Goal: Book appointment/travel/reservation

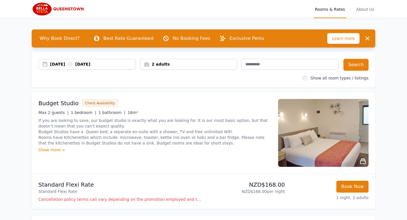
click at [95, 63] on div "[DATE] [DATE]" at bounding box center [92, 64] width 85 height 6
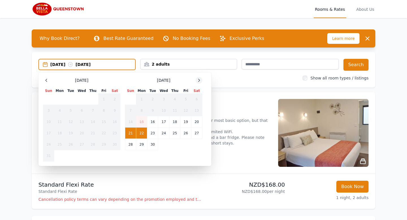
click at [197, 82] on icon at bounding box center [199, 80] width 5 height 5
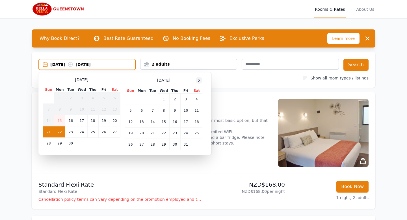
click at [197, 82] on icon at bounding box center [199, 80] width 5 height 5
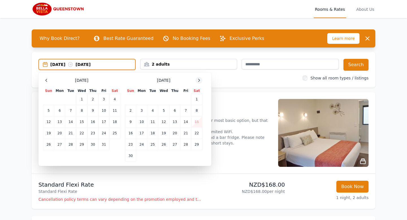
click at [197, 82] on icon at bounding box center [199, 80] width 5 height 5
click at [130, 145] on td "28" at bounding box center [130, 144] width 11 height 11
click at [199, 84] on div "[DATE] Sun Mon Tue Wed Thu Fri Sat 1 2 3 4 5 6 7 8 9 10 11 12 13 14 15 16 17 18…" at bounding box center [163, 119] width 77 height 84
click at [199, 81] on icon at bounding box center [199, 80] width 5 height 5
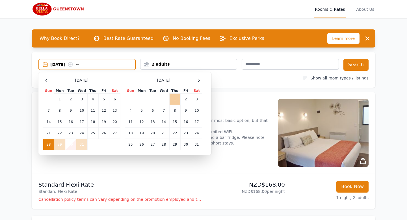
click at [175, 103] on td "1" at bounding box center [174, 98] width 11 height 11
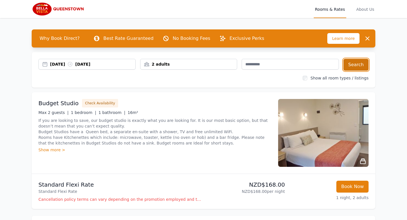
click at [358, 62] on button "Search" at bounding box center [355, 65] width 25 height 12
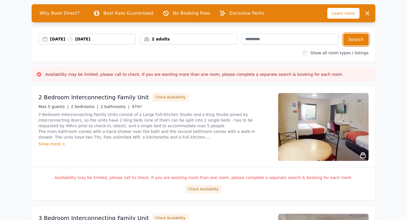
scroll to position [32, 0]
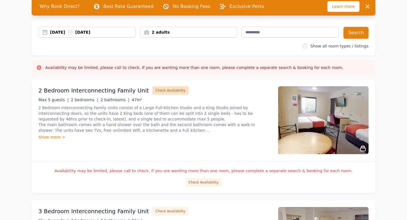
click at [158, 91] on button "Check Availability" at bounding box center [170, 90] width 36 height 8
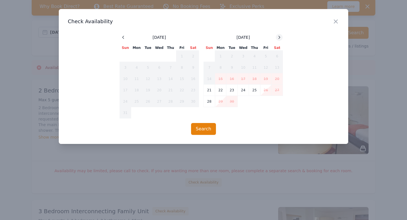
click at [278, 38] on icon at bounding box center [279, 37] width 5 height 5
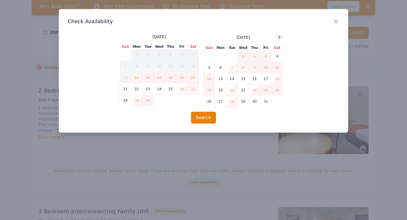
click at [278, 38] on icon at bounding box center [279, 37] width 5 height 5
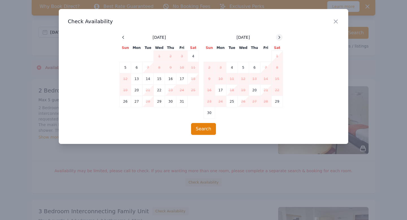
click at [278, 38] on icon at bounding box center [279, 37] width 5 height 5
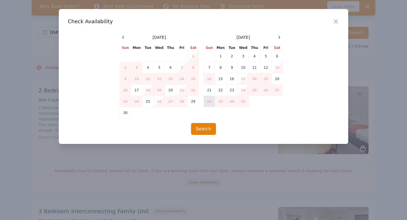
click at [211, 102] on td "28" at bounding box center [209, 101] width 11 height 11
click at [336, 21] on icon "button" at bounding box center [335, 21] width 7 height 7
